Goal: Task Accomplishment & Management: Use online tool/utility

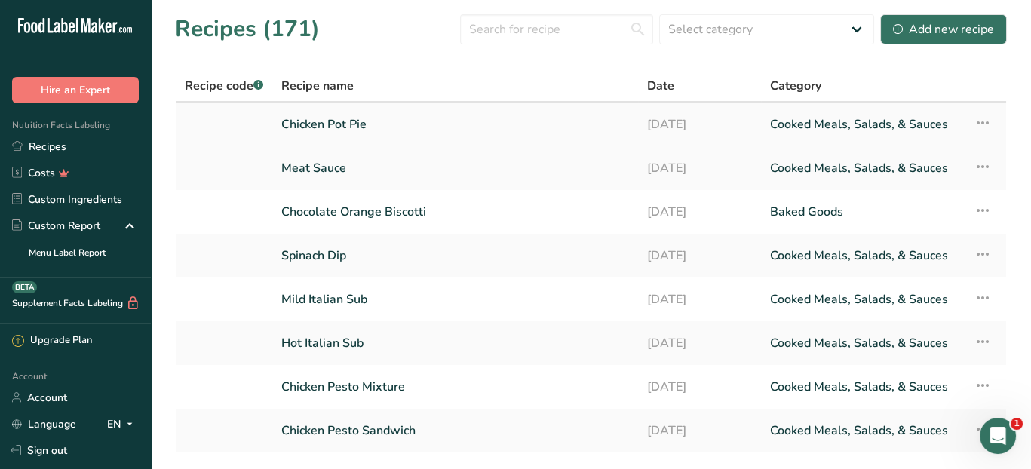
click at [385, 125] on link "Chicken Pot Pie" at bounding box center [455, 125] width 348 height 32
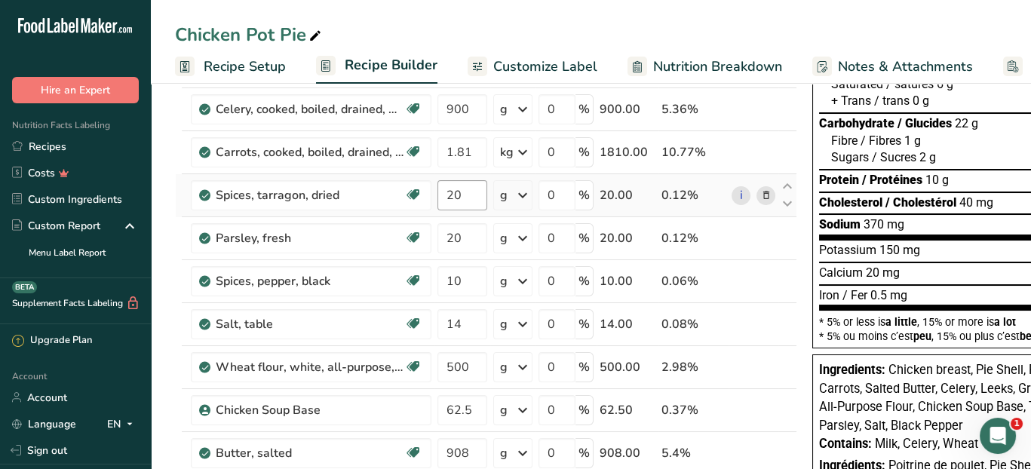
scroll to position [226, 0]
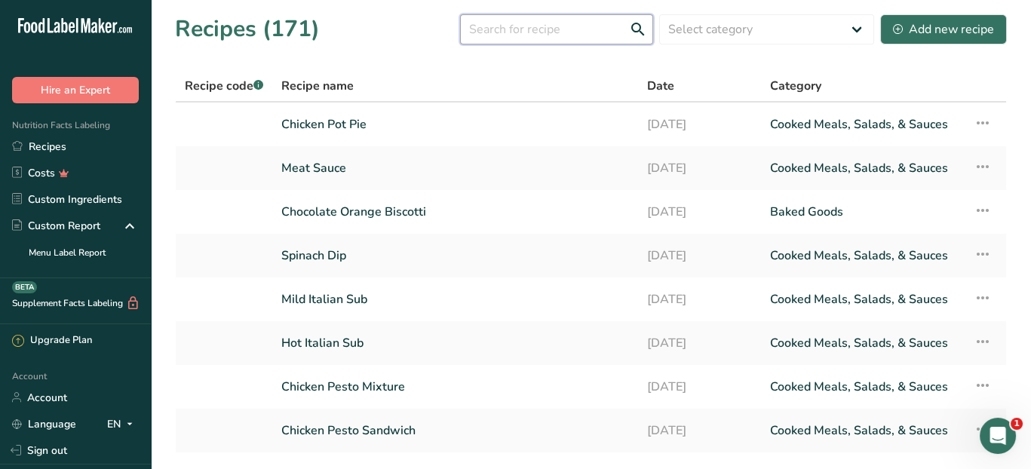
click at [517, 35] on input "text" at bounding box center [556, 29] width 193 height 30
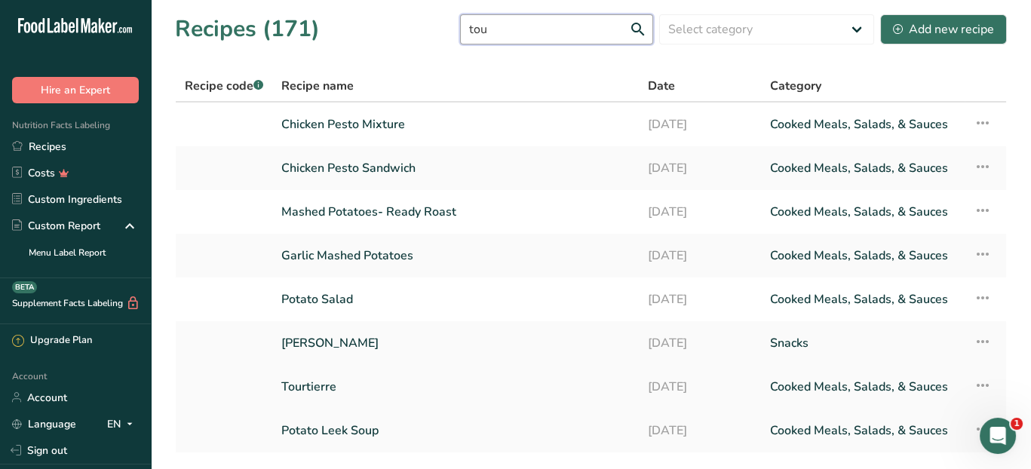
type input "tou"
click at [352, 384] on link "Tourtierre" at bounding box center [455, 387] width 348 height 32
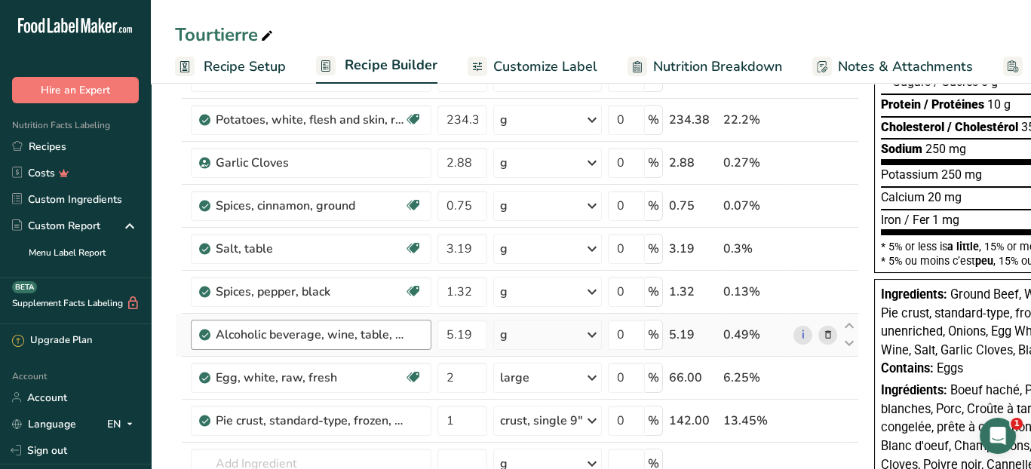
scroll to position [302, 0]
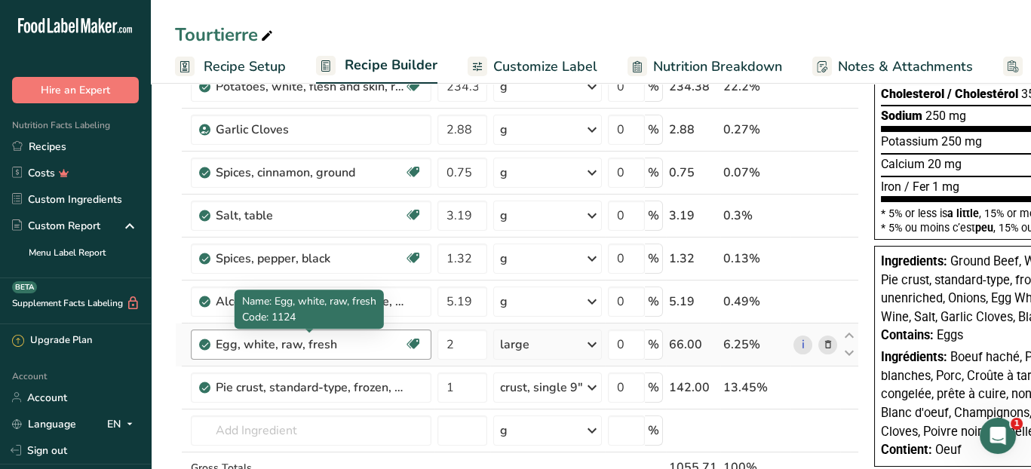
click at [396, 345] on div "Egg, white, raw, fresh" at bounding box center [310, 345] width 189 height 18
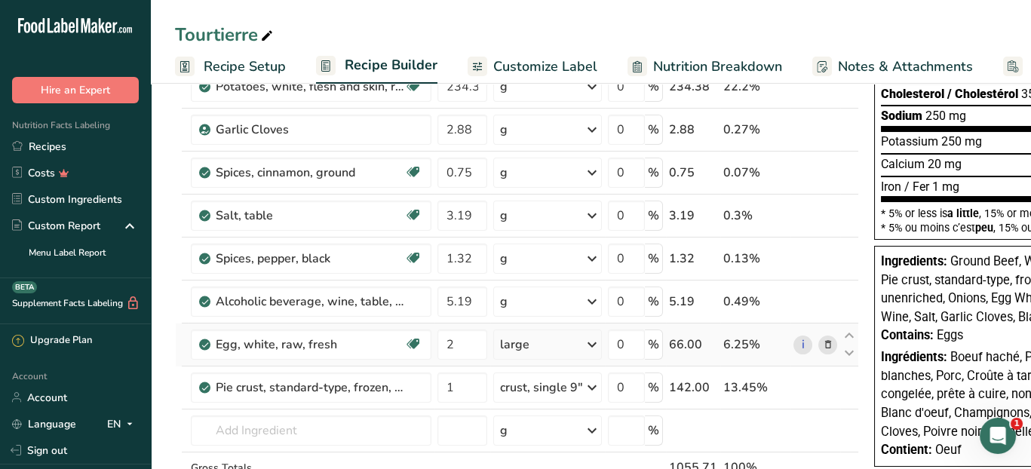
click at [824, 342] on icon at bounding box center [828, 345] width 11 height 16
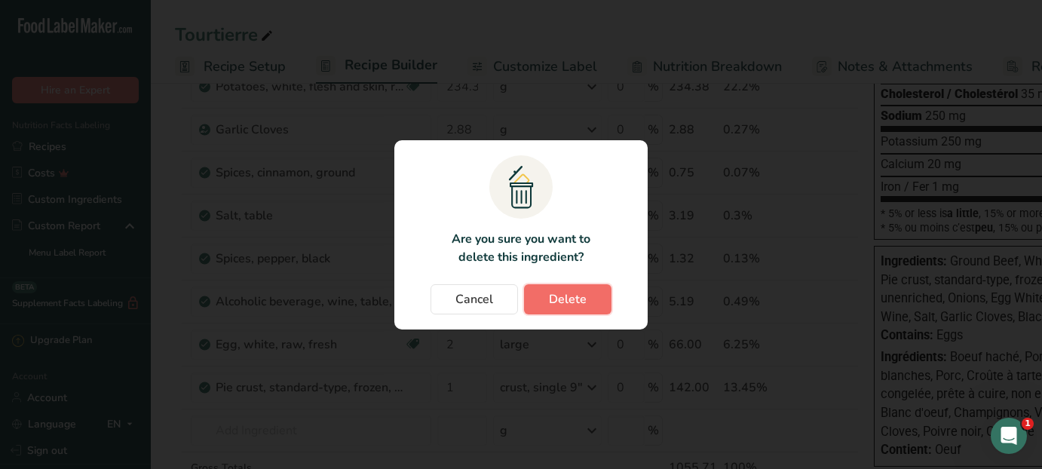
click at [551, 304] on span "Delete" at bounding box center [568, 299] width 38 height 18
type input "1"
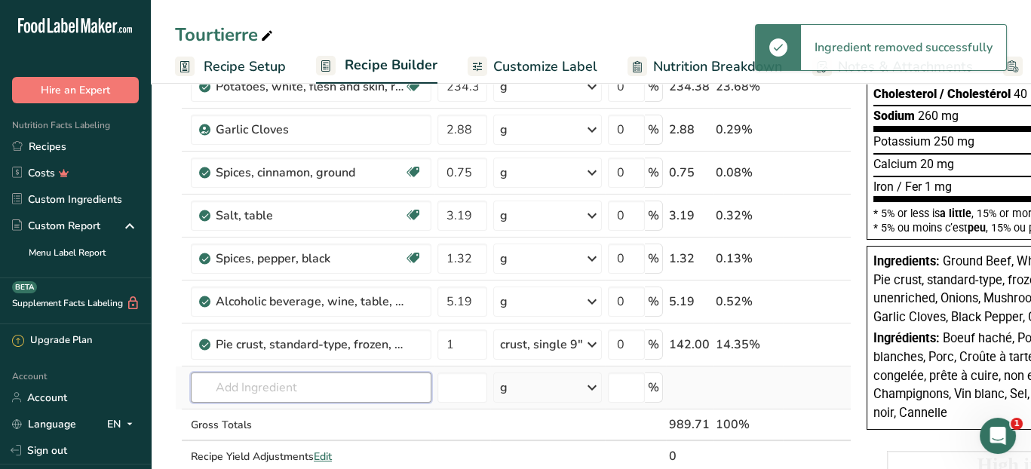
click at [234, 391] on input "text" at bounding box center [311, 388] width 241 height 30
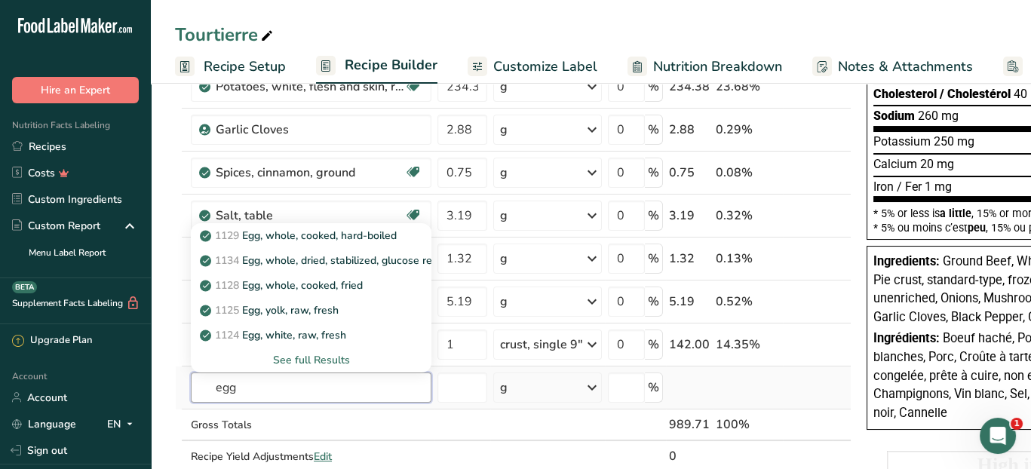
type input "egg"
click at [326, 357] on div "See full Results" at bounding box center [311, 360] width 216 height 16
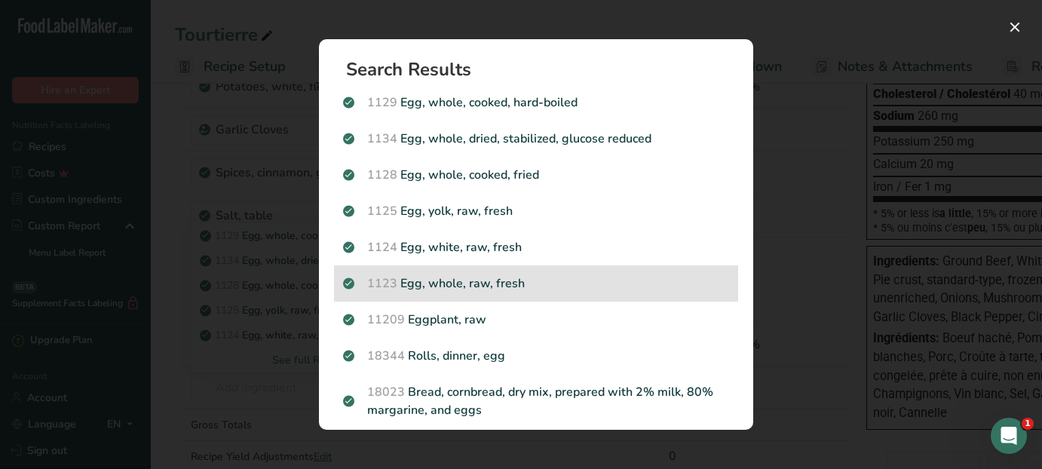
click at [567, 288] on p "1123 Egg, whole, raw, fresh" at bounding box center [536, 284] width 386 height 18
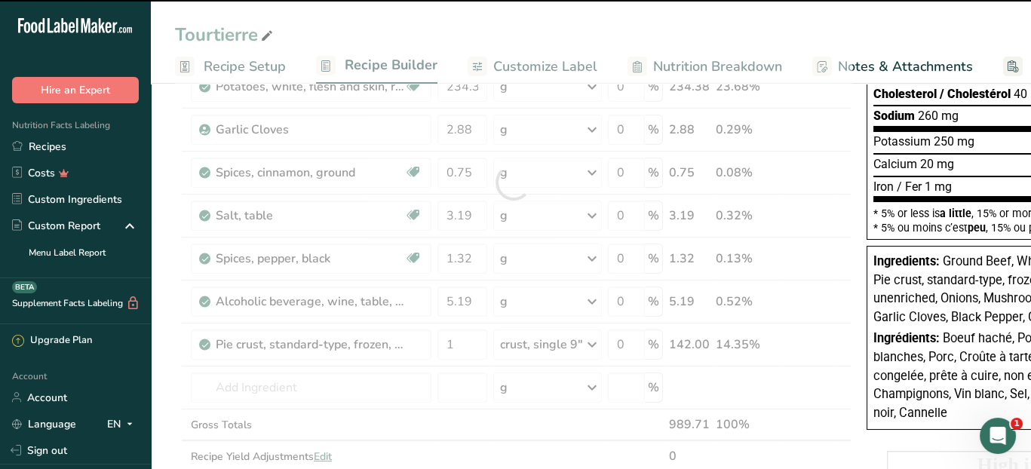
type input "0"
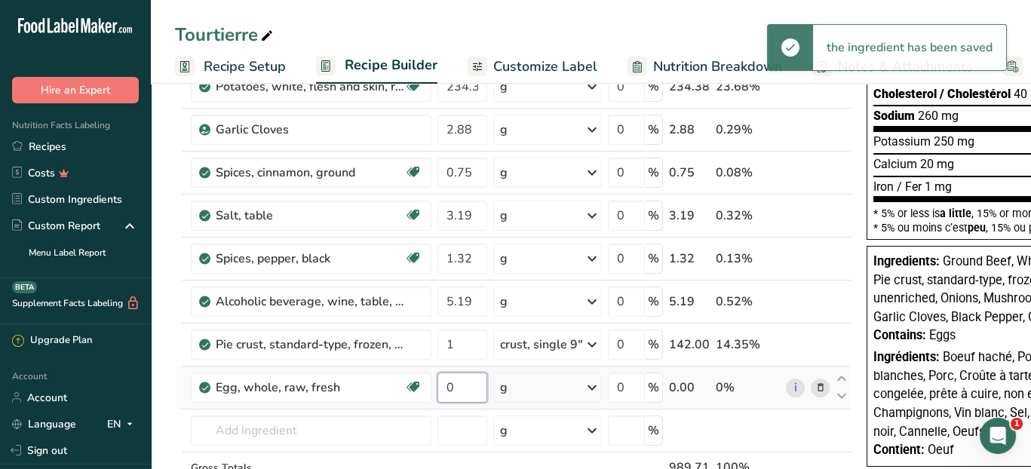
click at [454, 383] on input "0" at bounding box center [462, 388] width 50 height 30
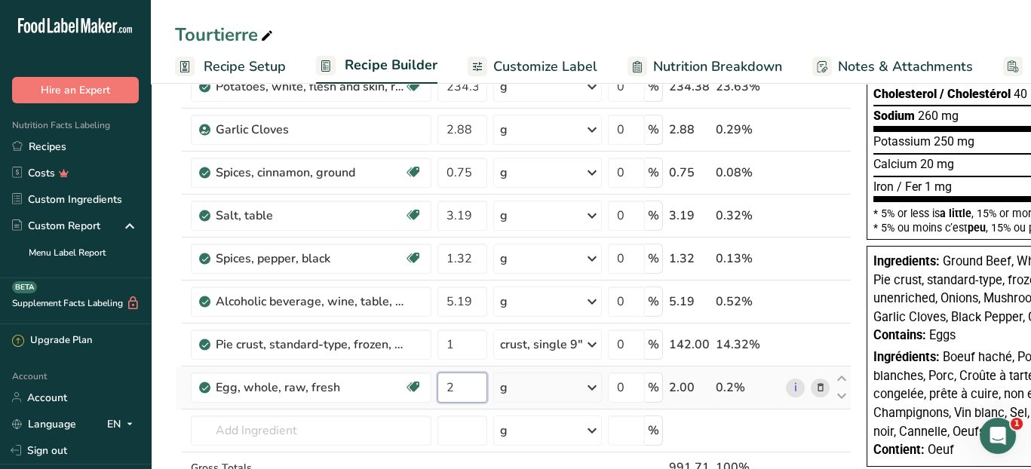
type input "2"
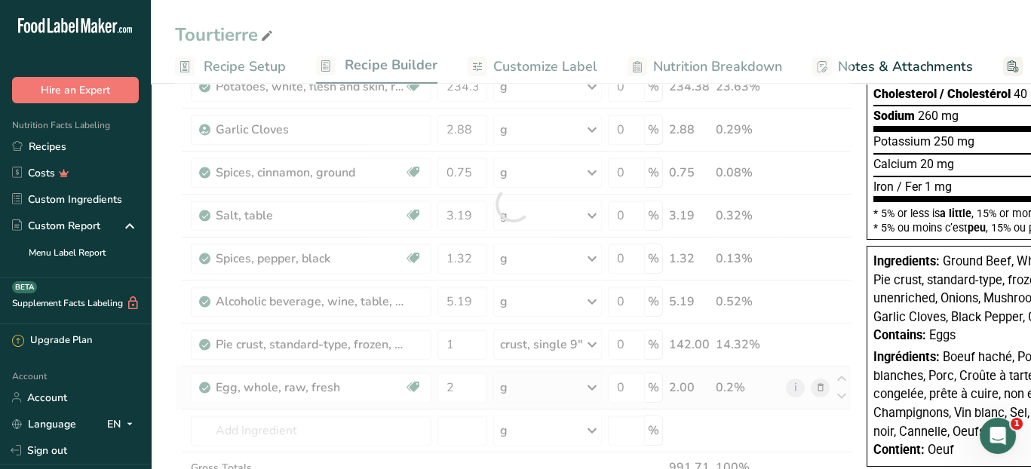
click at [595, 380] on div "Ingredient * Amount * Unit * Waste * .a-a{fill:#347362;}.b-a{fill:#fff;} Grams …" at bounding box center [513, 204] width 676 height 686
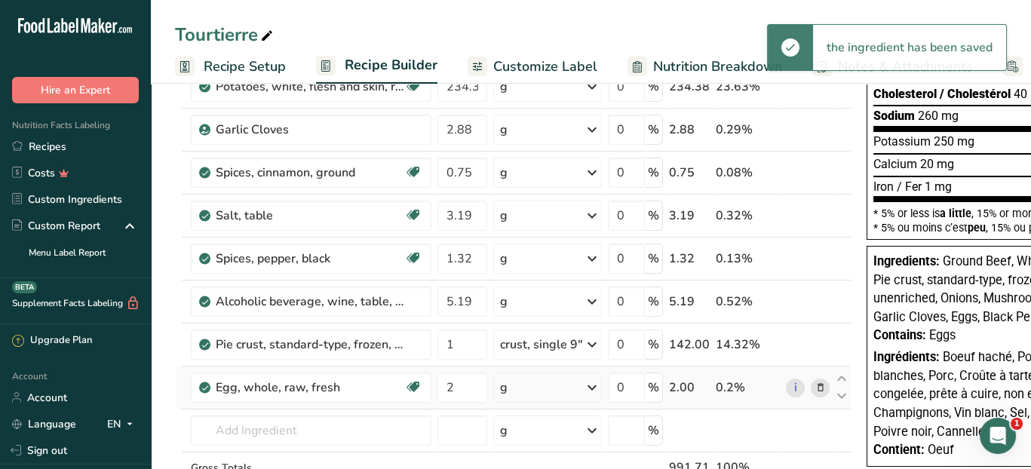
click at [592, 382] on icon at bounding box center [592, 387] width 18 height 27
click at [562, 435] on div "1 large" at bounding box center [565, 439] width 127 height 22
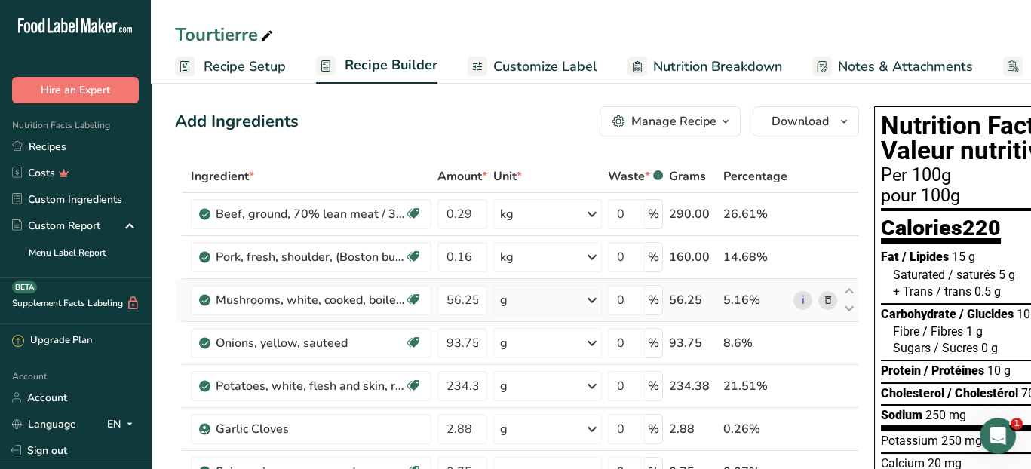
scroll to position [0, 0]
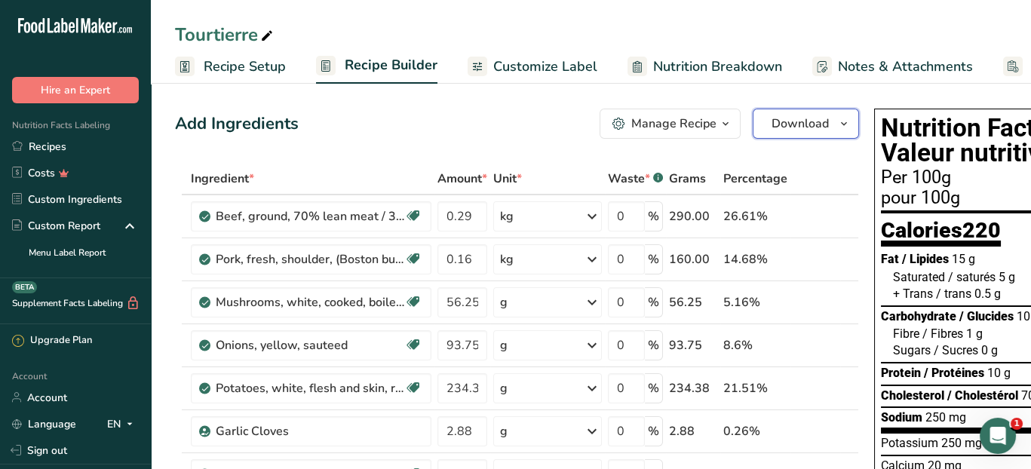
click at [838, 124] on icon "button" at bounding box center [844, 124] width 12 height 19
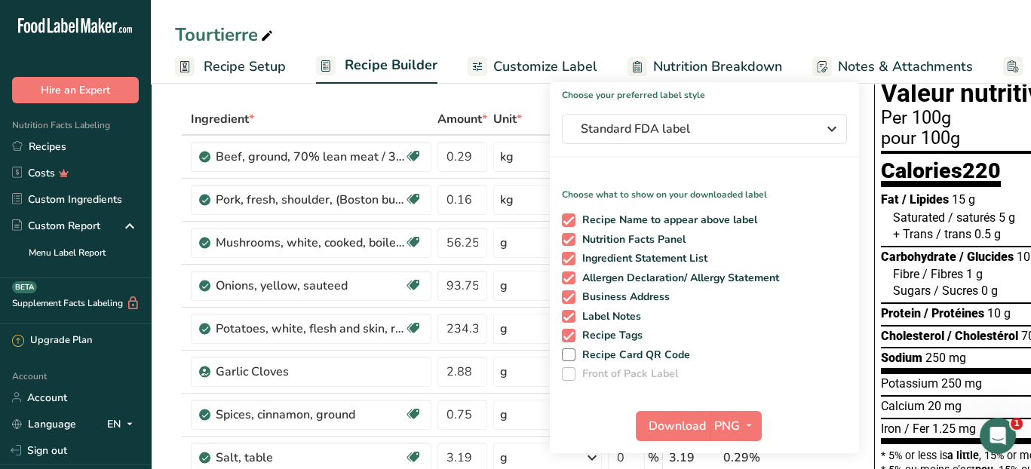
scroll to position [151, 0]
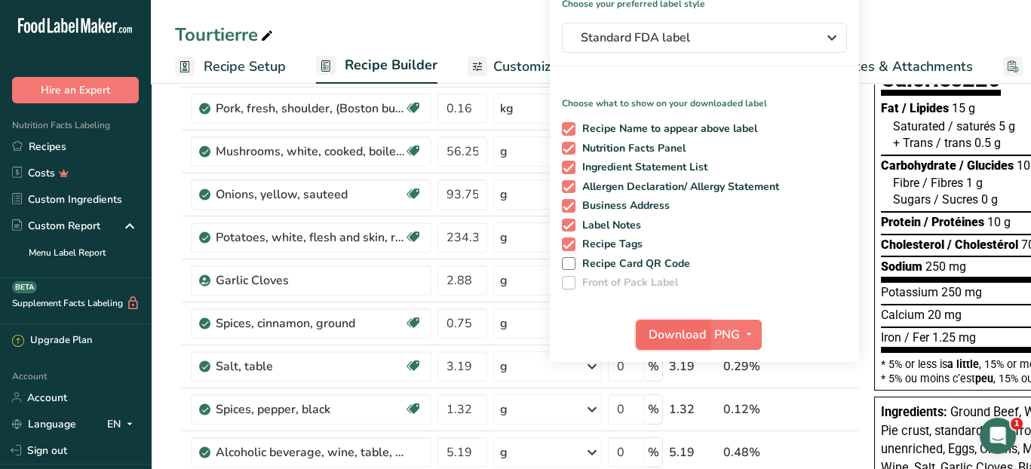
click at [684, 334] on span "Download" at bounding box center [677, 335] width 57 height 18
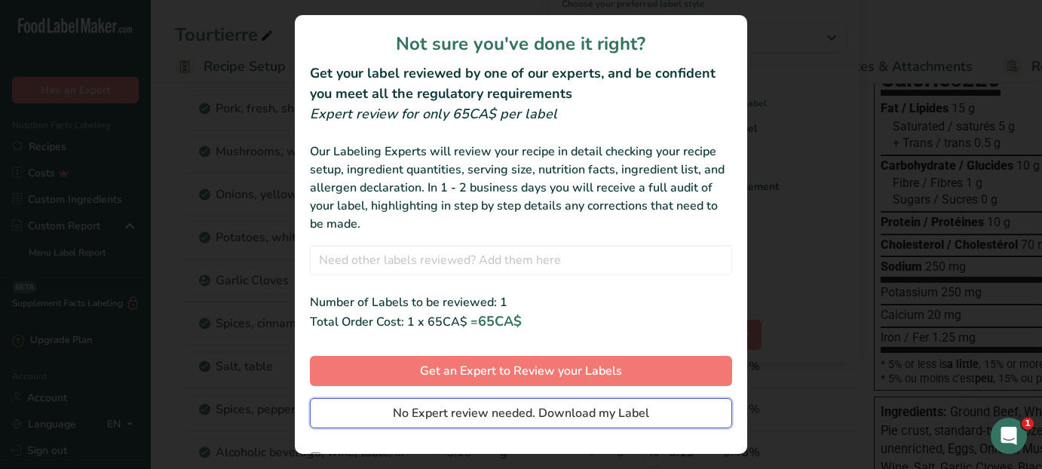
click at [526, 411] on span "No Expert review needed. Download my Label" at bounding box center [521, 413] width 256 height 18
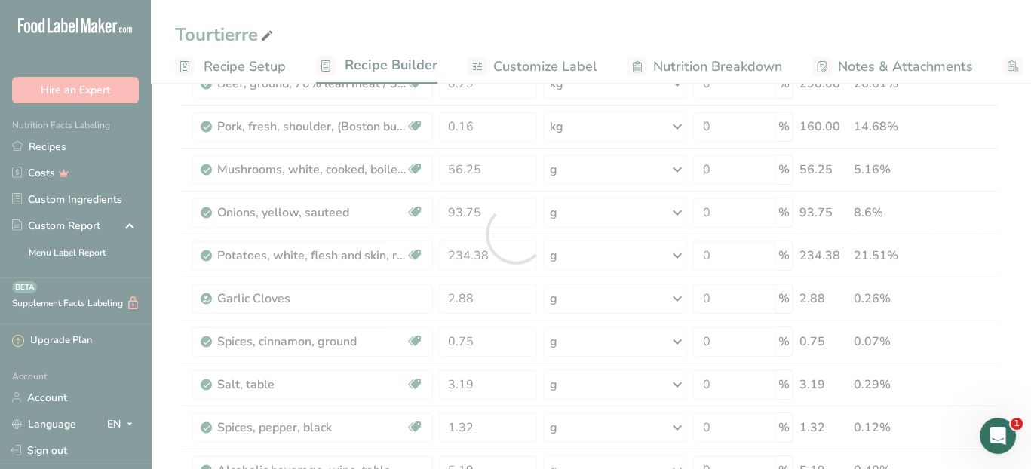
scroll to position [0, 0]
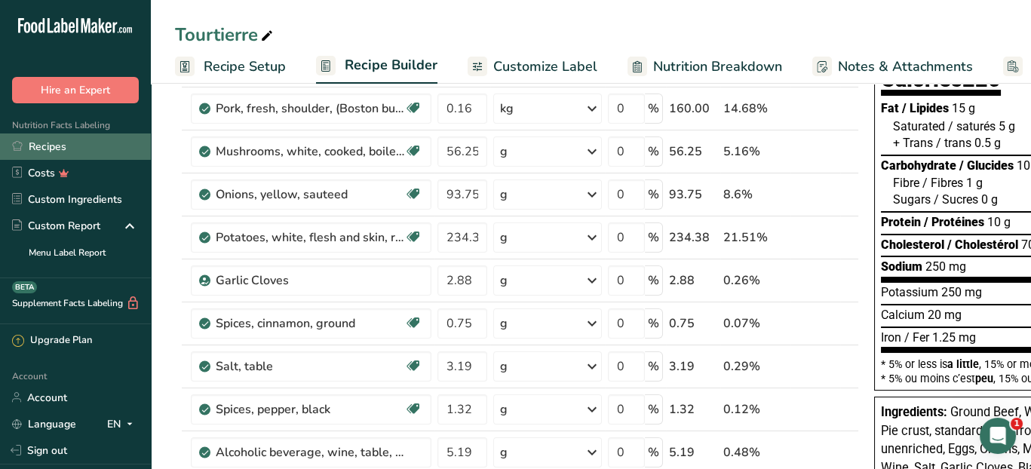
click at [64, 145] on link "Recipes" at bounding box center [75, 146] width 151 height 26
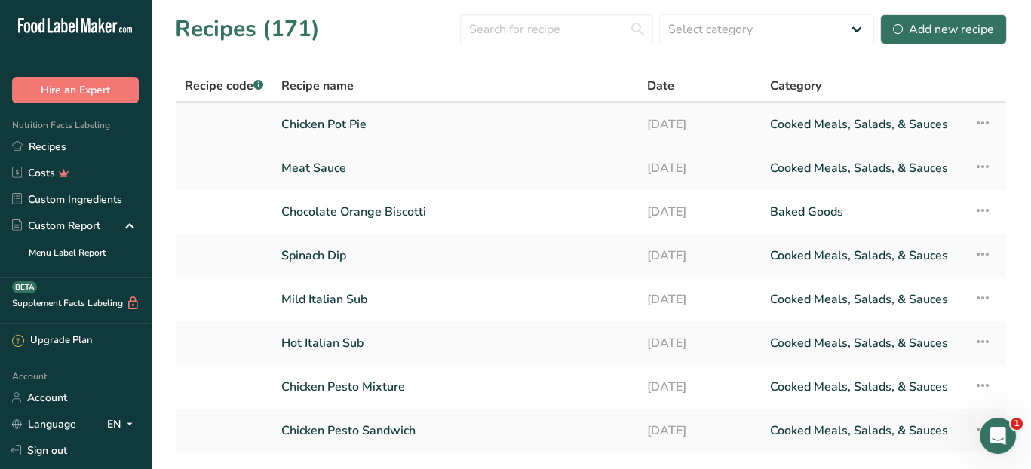
click at [333, 129] on link "Chicken Pot Pie" at bounding box center [455, 125] width 348 height 32
